Goal: Communication & Community: Answer question/provide support

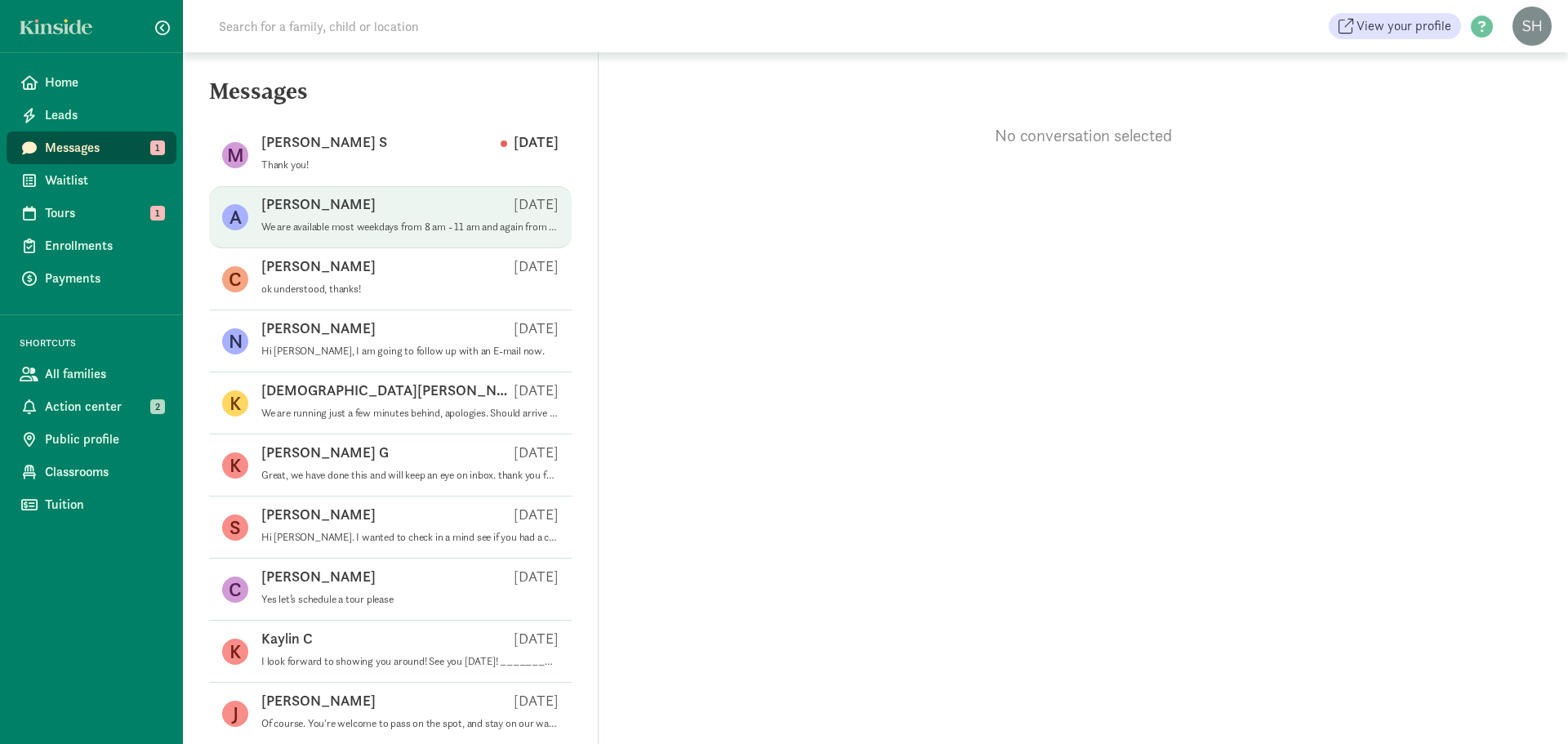
click at [371, 210] on div "[PERSON_NAME] J [DATE]" at bounding box center [410, 207] width 298 height 26
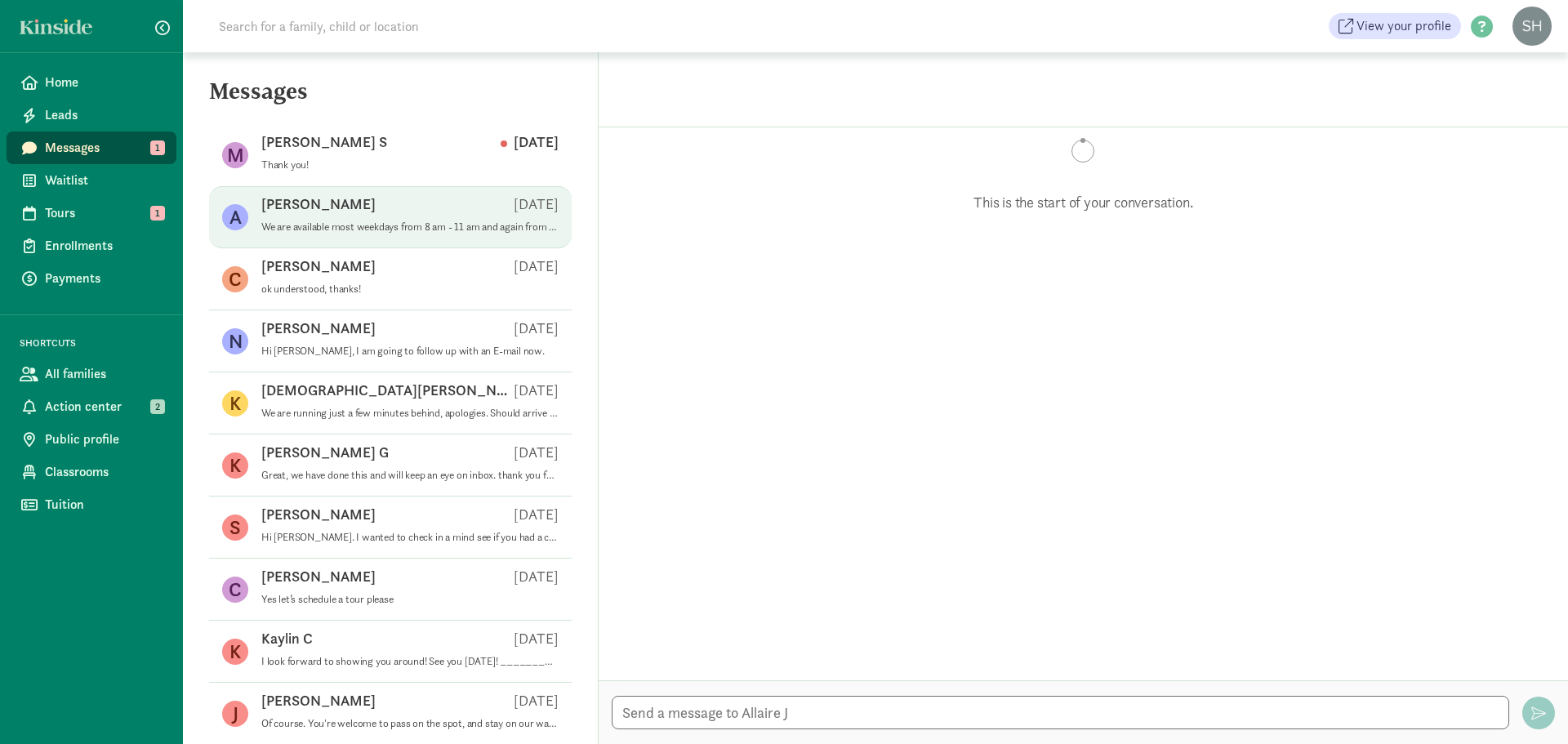
scroll to position [533, 0]
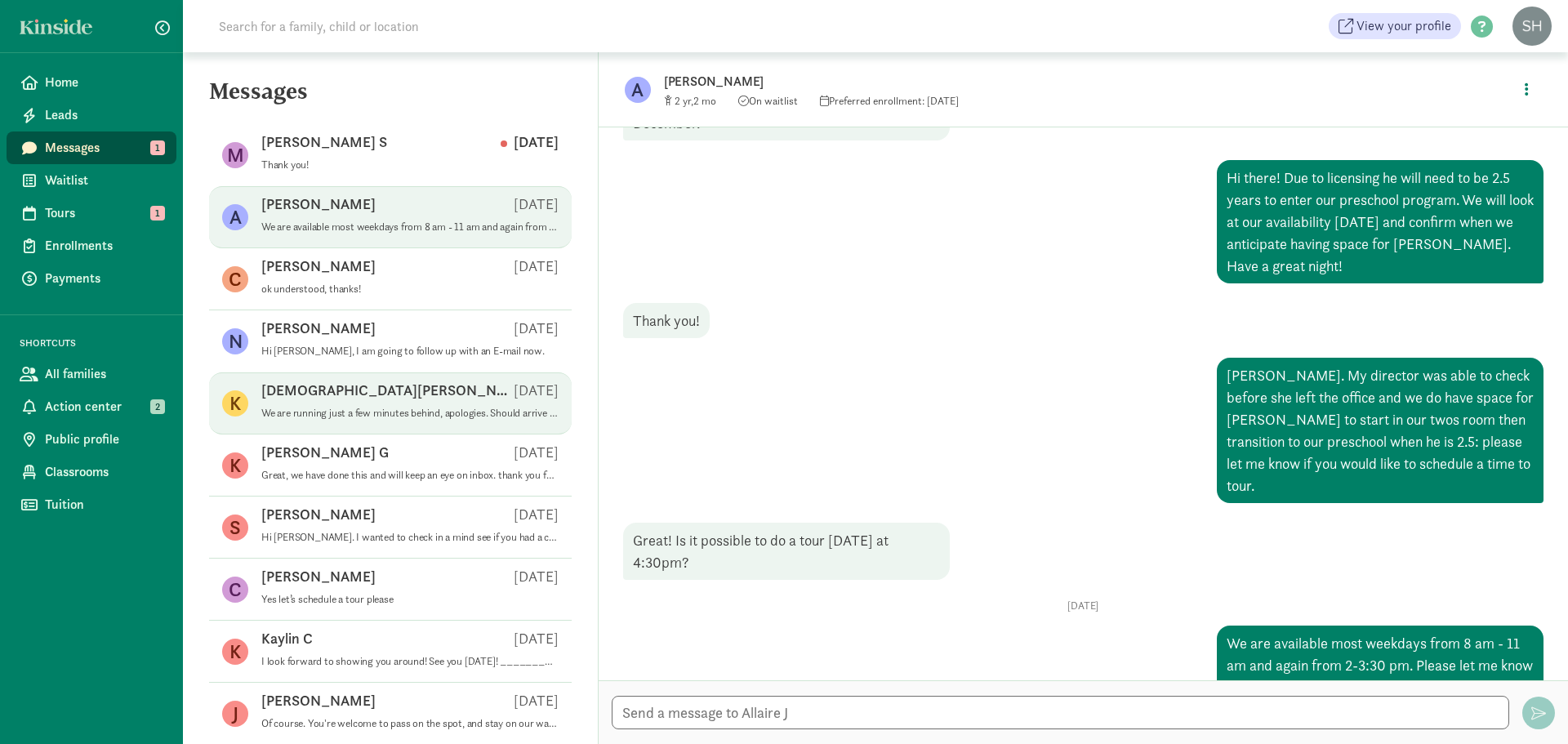
drag, startPoint x: 311, startPoint y: 109, endPoint x: 294, endPoint y: 391, distance: 282.5
click at [294, 391] on p "[DEMOGRAPHIC_DATA][PERSON_NAME]" at bounding box center [387, 390] width 252 height 20
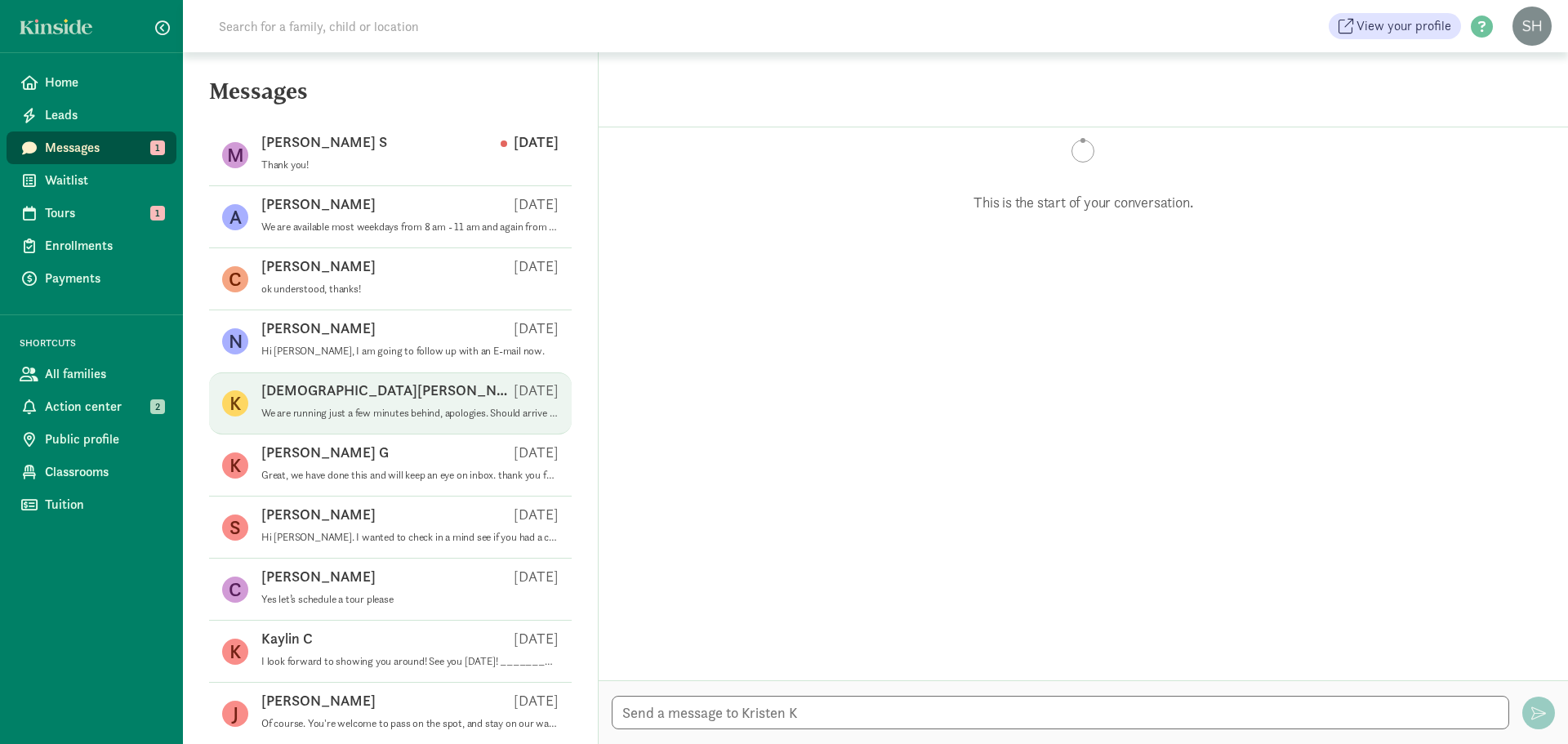
scroll to position [2008, 0]
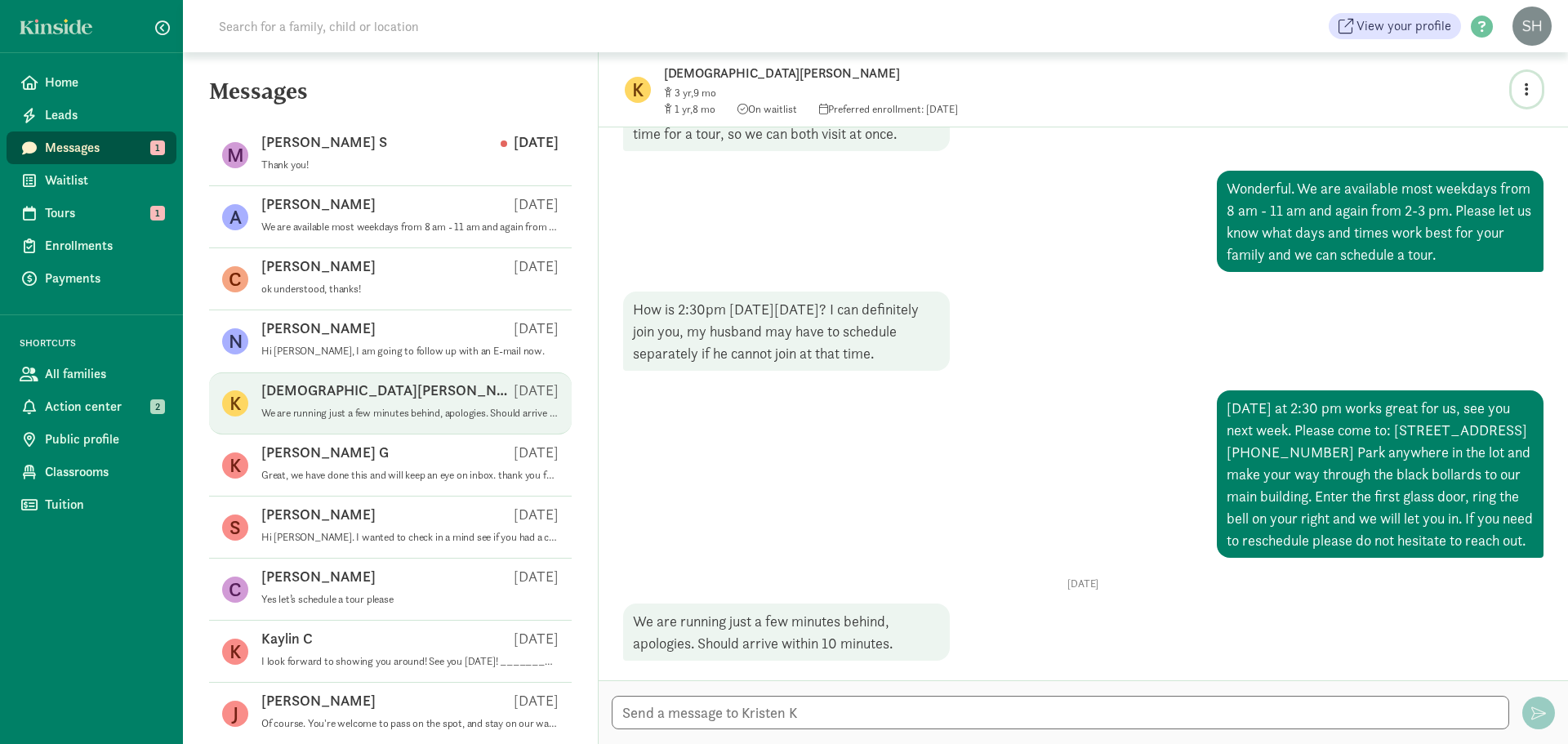
click at [1527, 97] on button "button" at bounding box center [1526, 89] width 30 height 35
click at [1480, 123] on link "View family page" at bounding box center [1491, 127] width 118 height 20
click at [804, 691] on div at bounding box center [1083, 712] width 969 height 64
click at [825, 711] on textarea at bounding box center [1060, 712] width 897 height 34
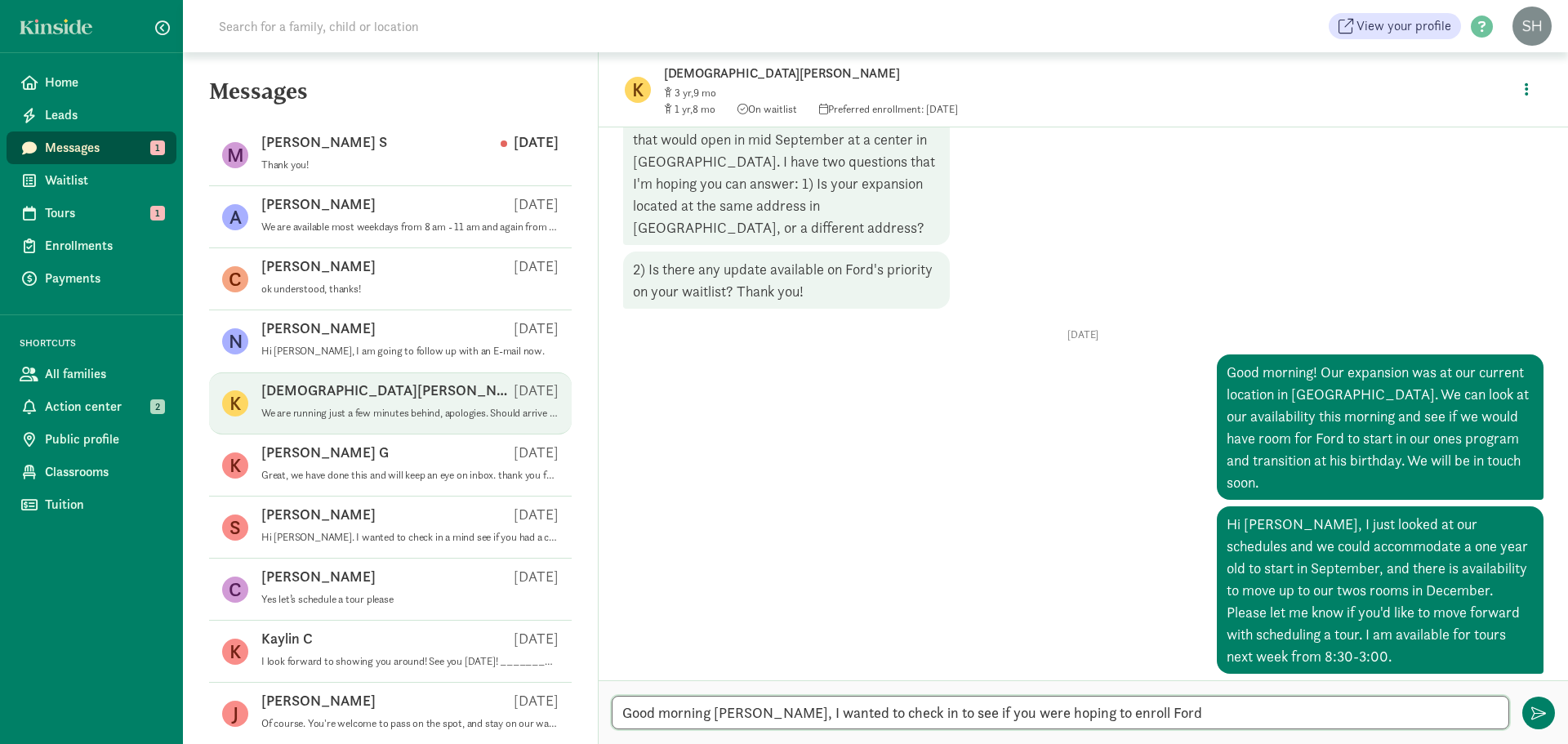
scroll to position [1273, 0]
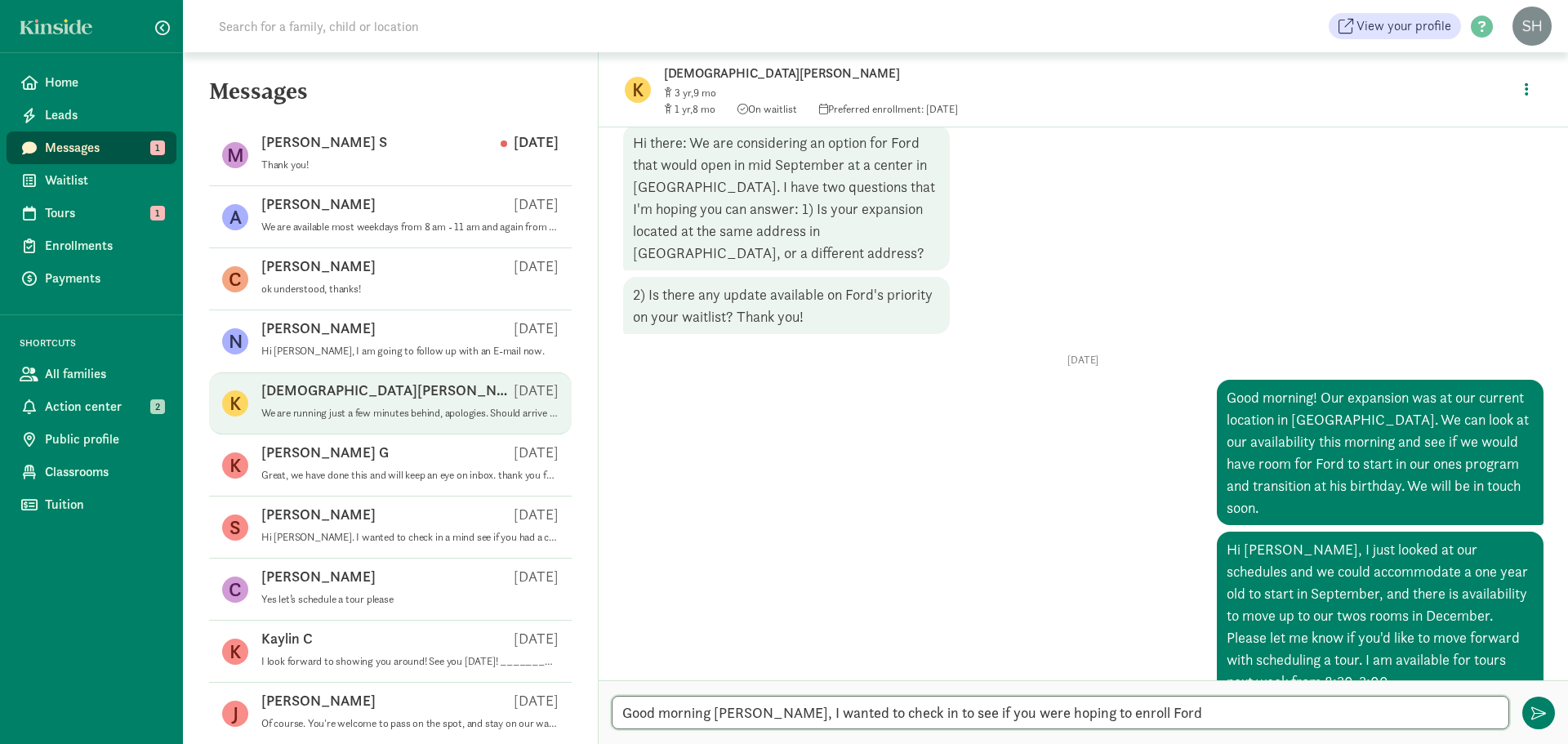
click at [1172, 714] on textarea "Good morning Kristen, I wanted to check in to see if you were hoping to enroll …" at bounding box center [1060, 712] width 897 height 34
type textarea "Good morning Kristen, I wanted to check in to see if you were hoping to enroll …"
click at [1537, 710] on span "button" at bounding box center [1538, 712] width 15 height 15
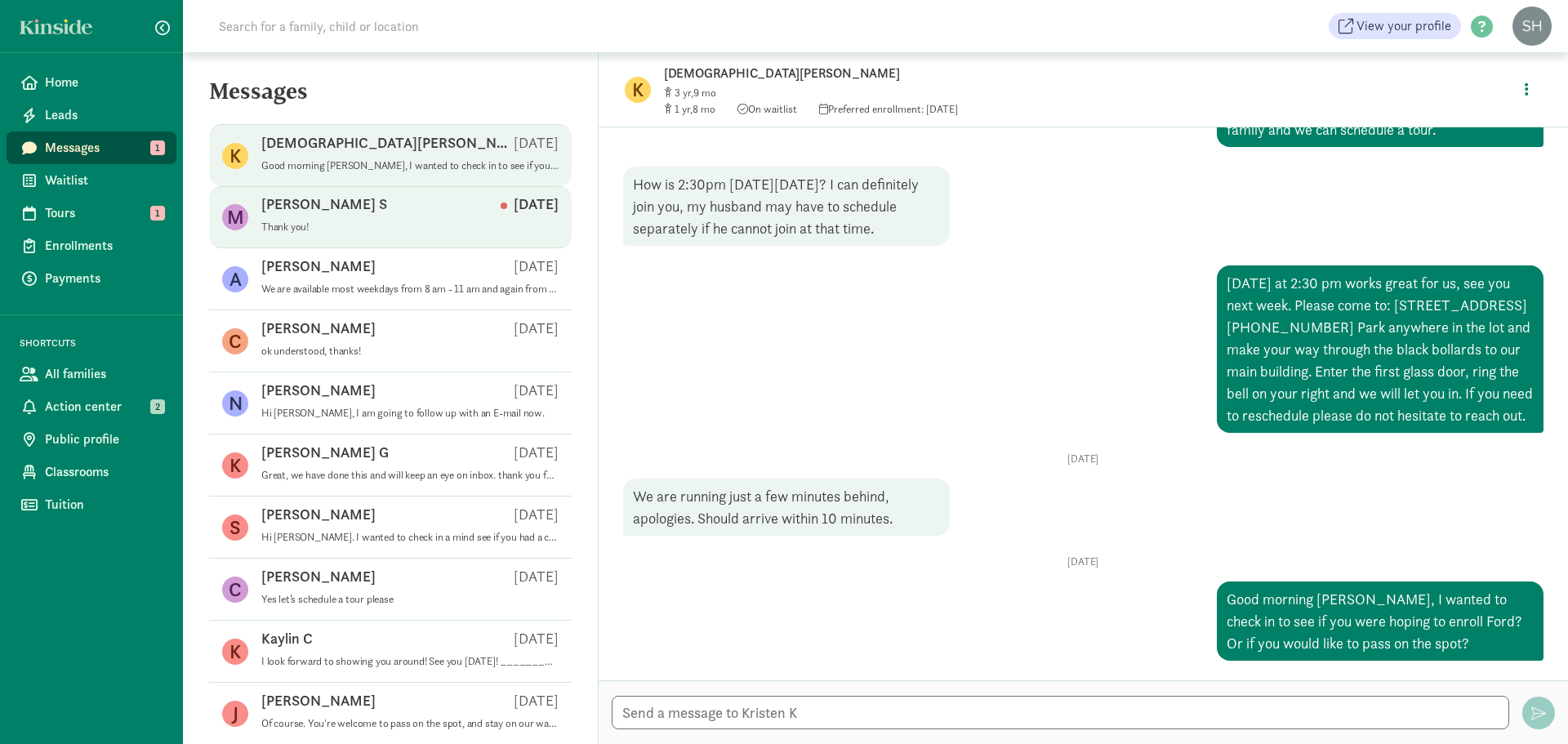
click at [432, 222] on p "Thank you!" at bounding box center [410, 226] width 298 height 13
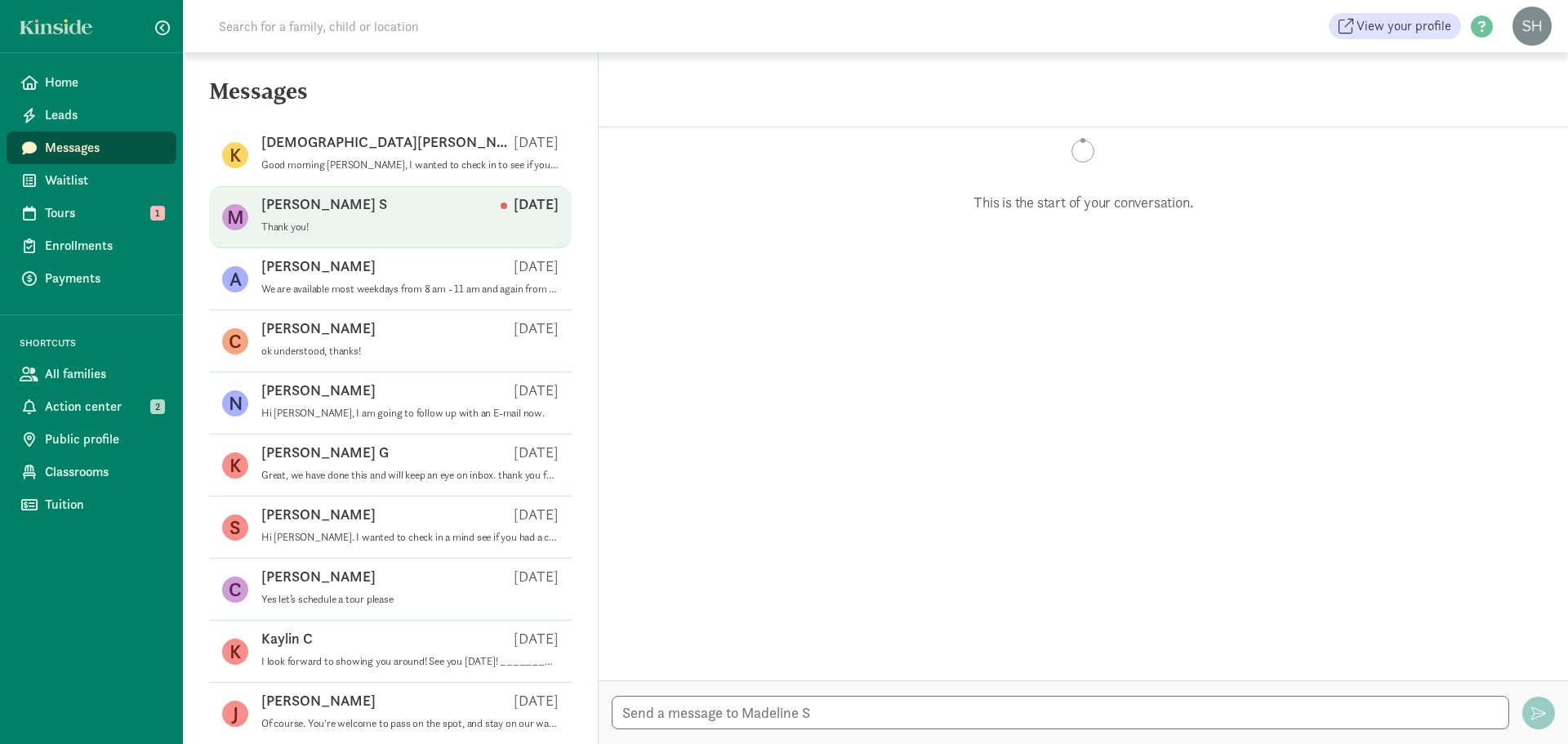
scroll to position [513, 0]
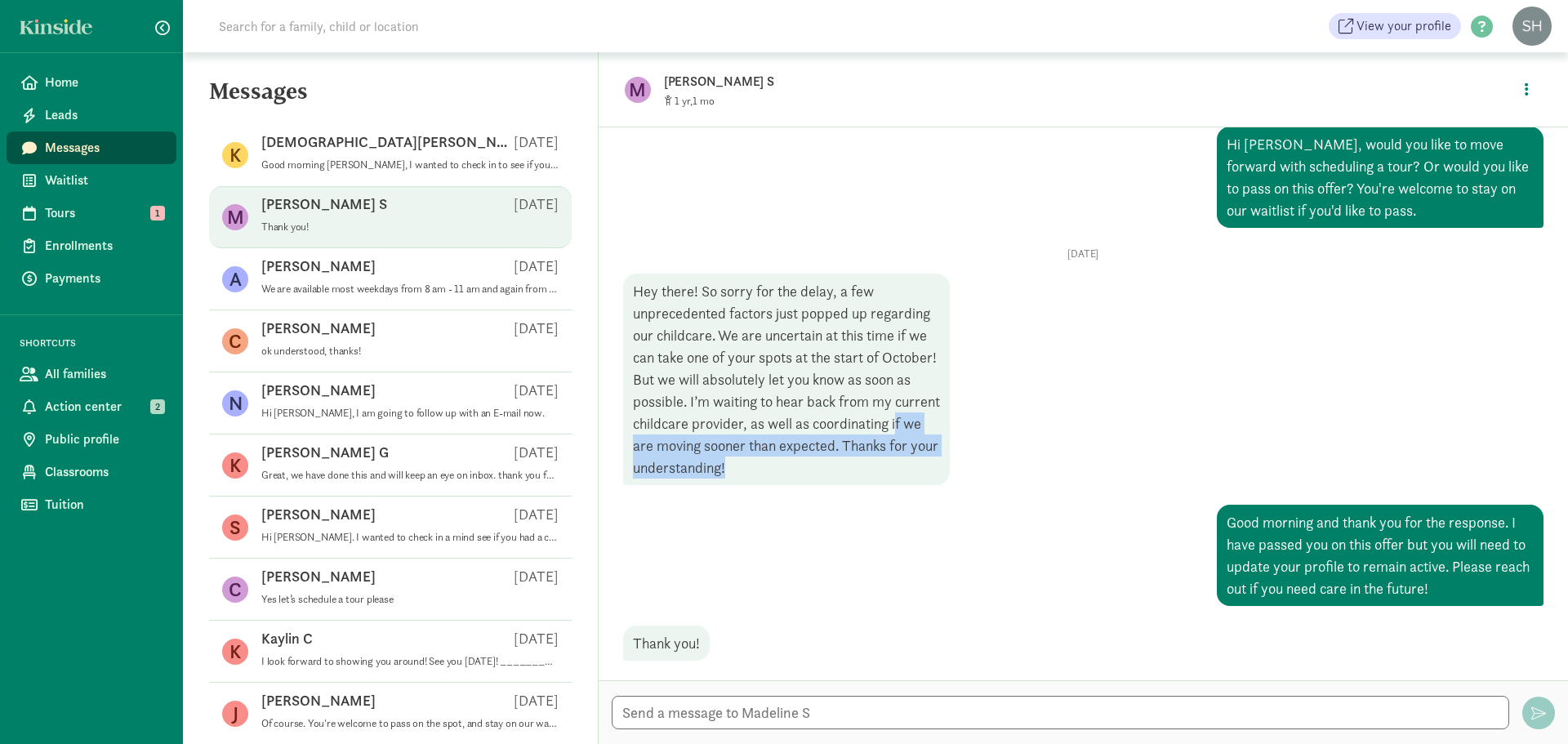
drag, startPoint x: 935, startPoint y: 464, endPoint x: 712, endPoint y: 446, distance: 223.7
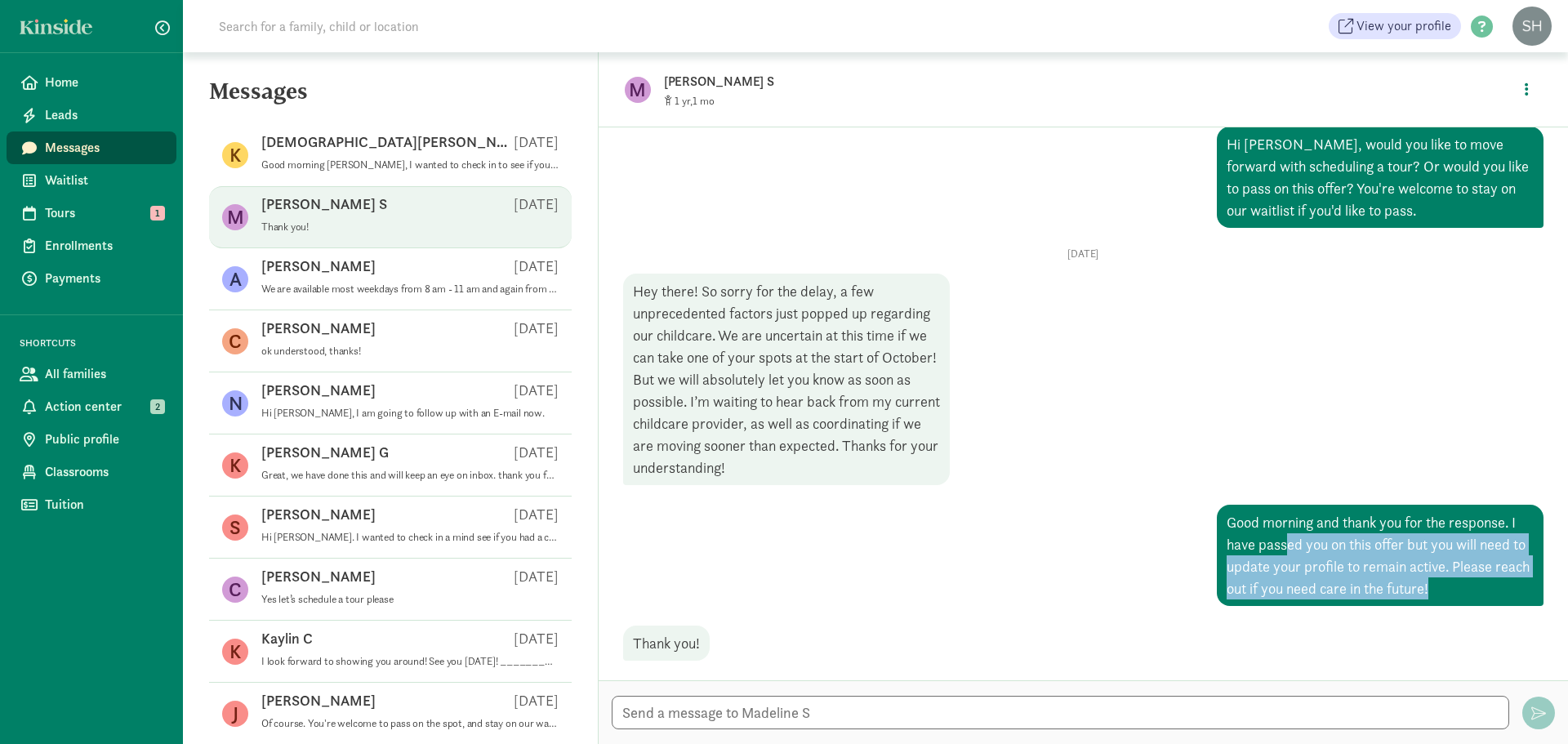
drag, startPoint x: 1443, startPoint y: 597, endPoint x: 1272, endPoint y: 549, distance: 177.6
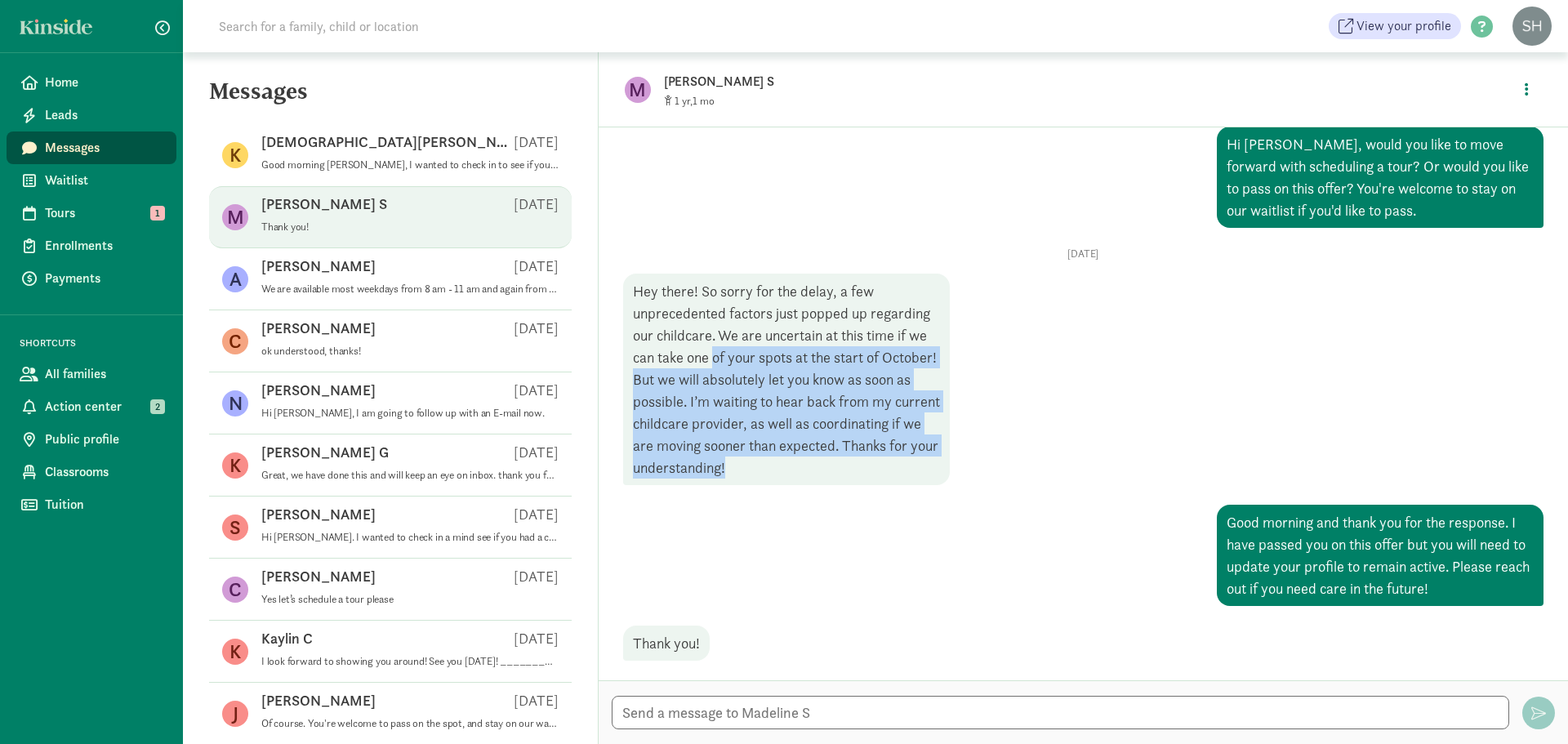
drag, startPoint x: 918, startPoint y: 466, endPoint x: 717, endPoint y: 364, distance: 225.4
